Goal: Navigation & Orientation: Understand site structure

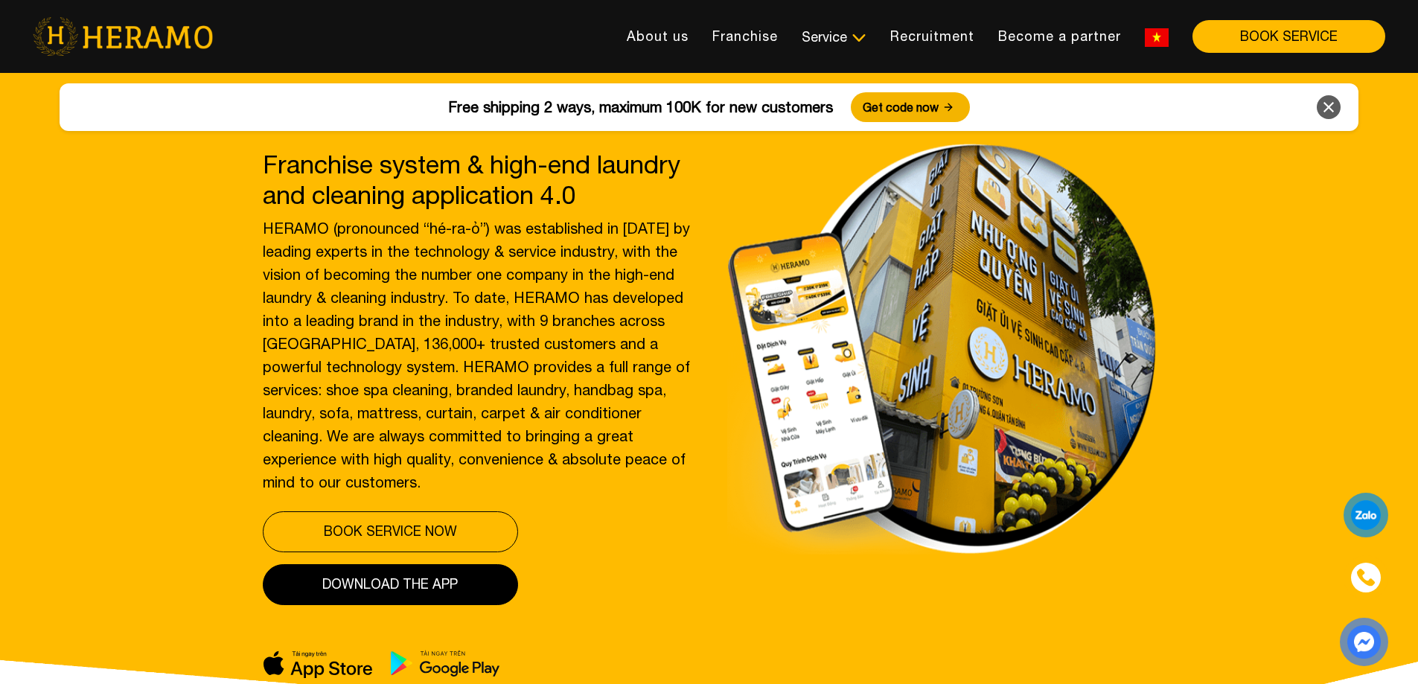
click at [1331, 108] on icon at bounding box center [1329, 107] width 18 height 27
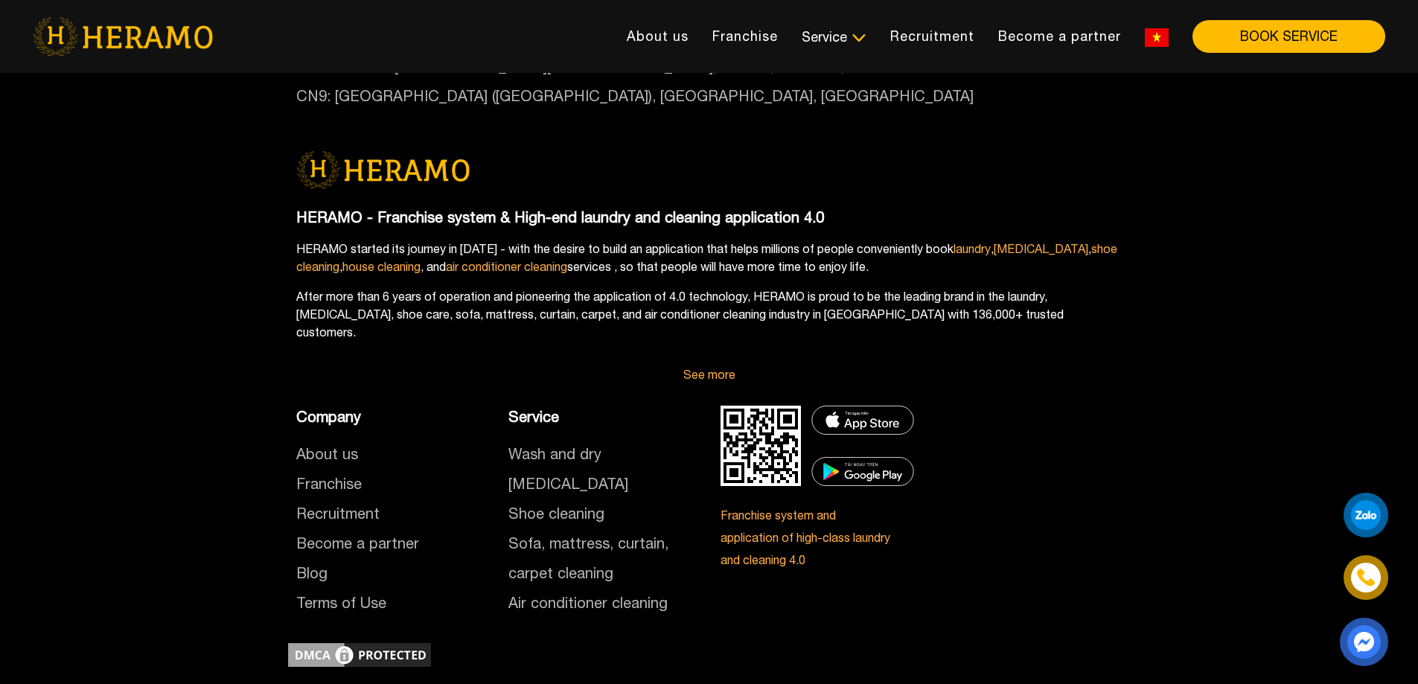
scroll to position [8412, 0]
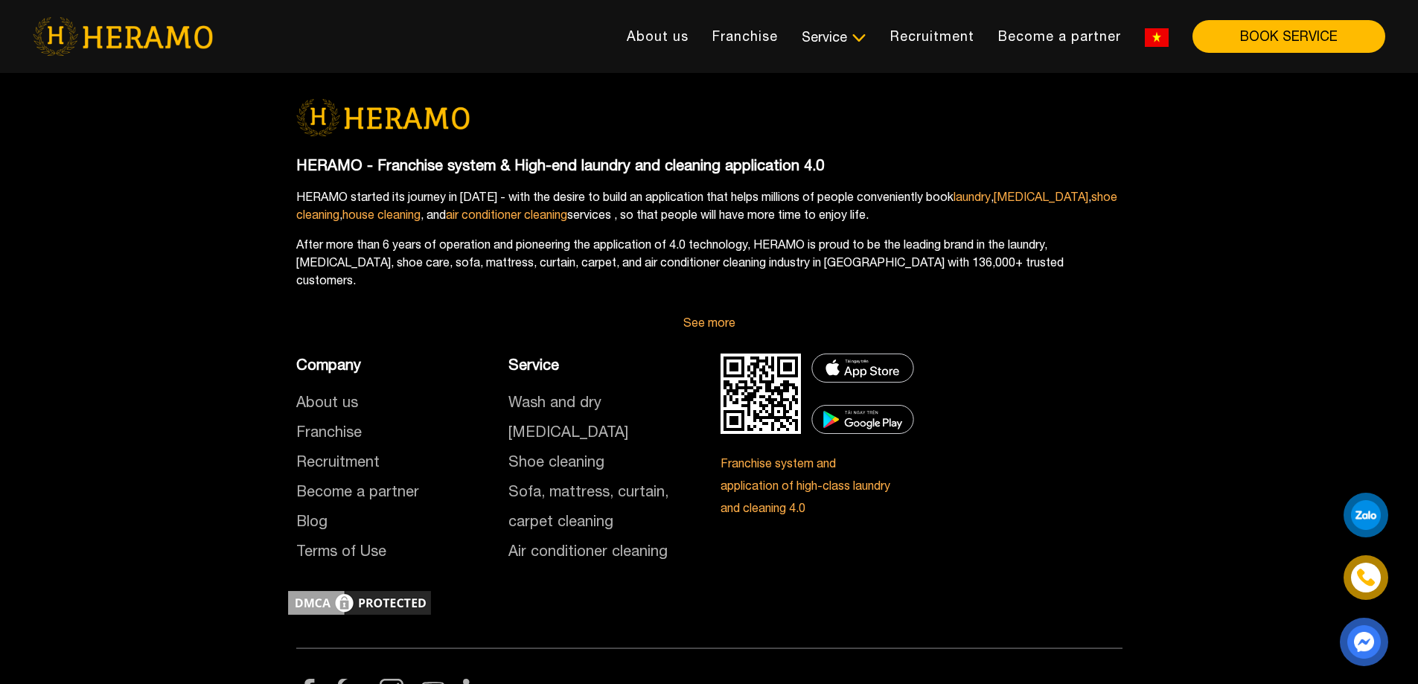
click at [311, 679] on img at bounding box center [308, 691] width 24 height 24
click at [663, 47] on link "About us" at bounding box center [658, 36] width 86 height 32
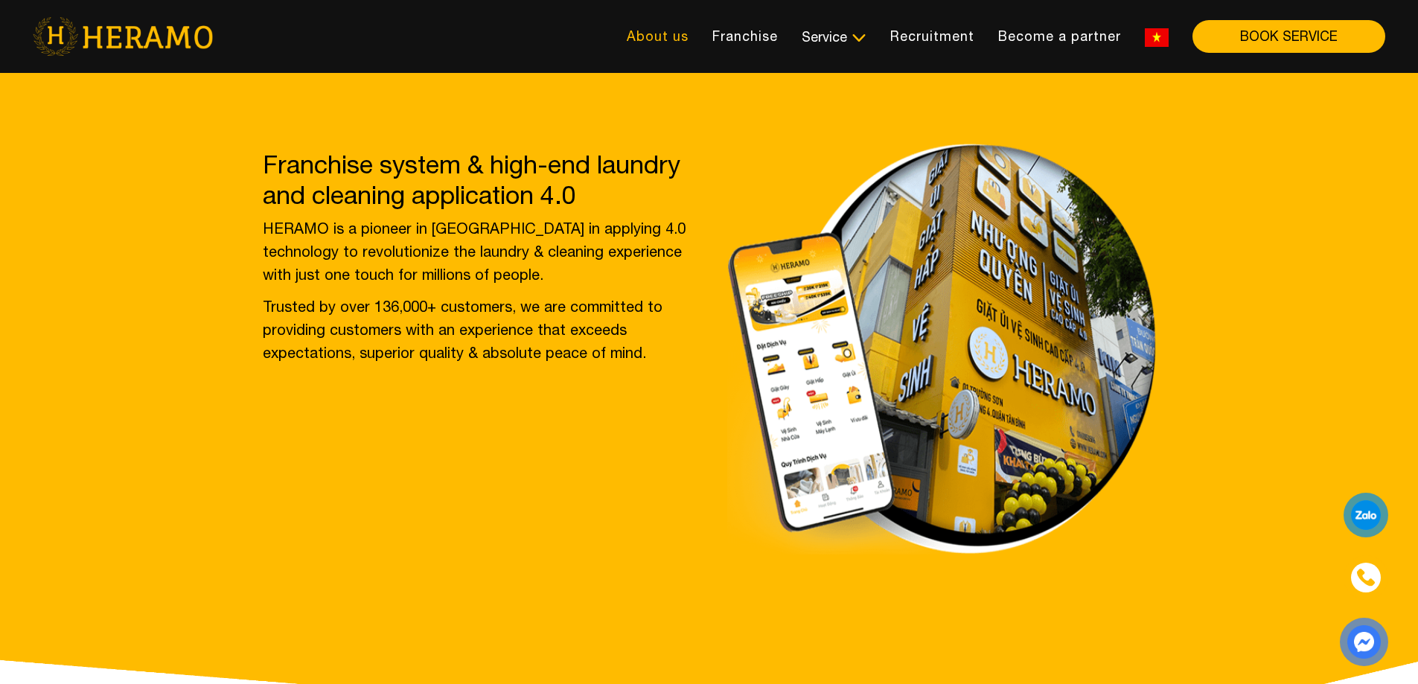
click at [681, 36] on font "About us" at bounding box center [658, 36] width 62 height 16
